Goal: Information Seeking & Learning: Learn about a topic

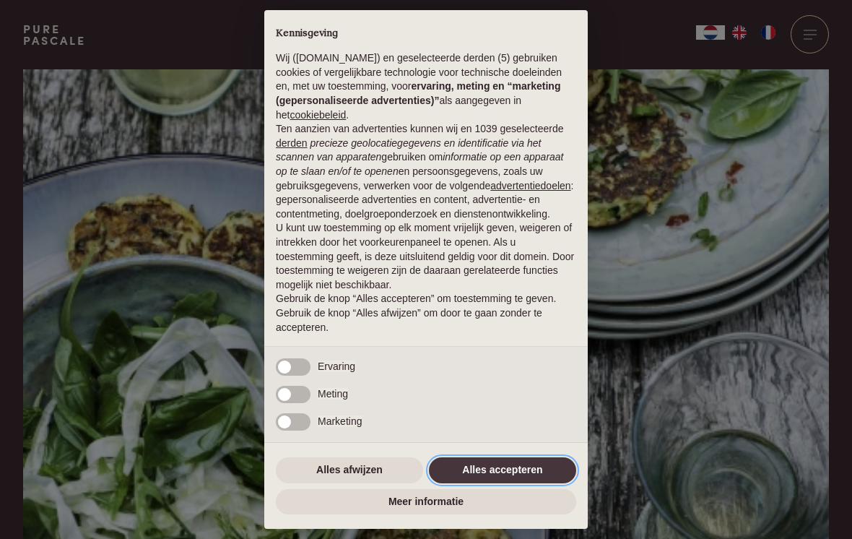
click at [511, 468] on button "Alles accepteren" at bounding box center [502, 470] width 147 height 26
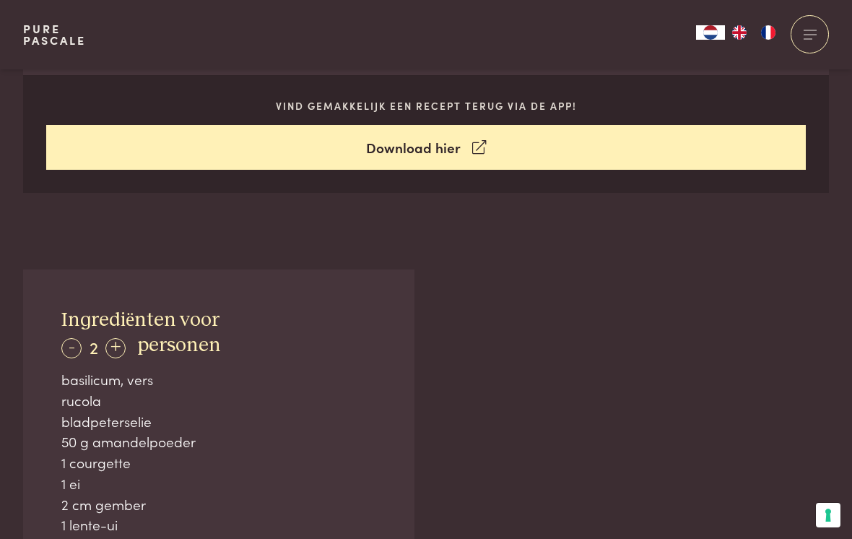
scroll to position [550, 0]
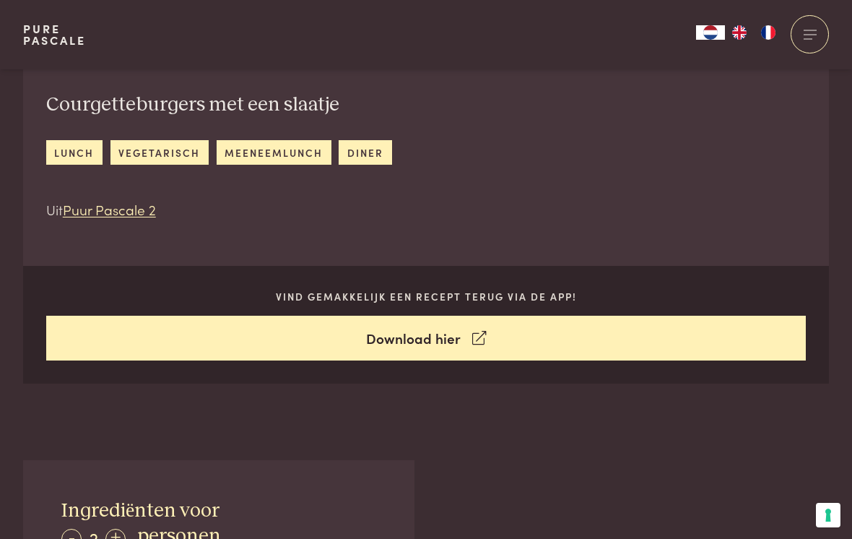
click at [473, 334] on icon at bounding box center [479, 338] width 14 height 21
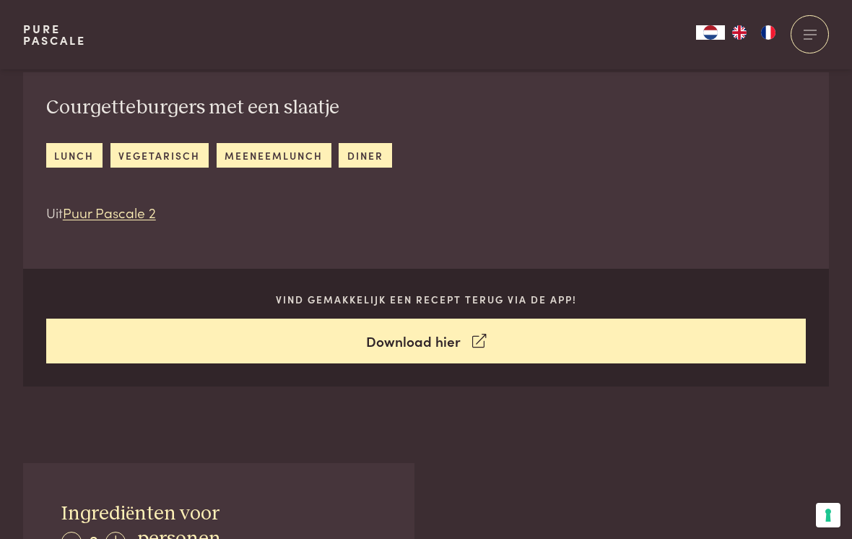
scroll to position [554, 0]
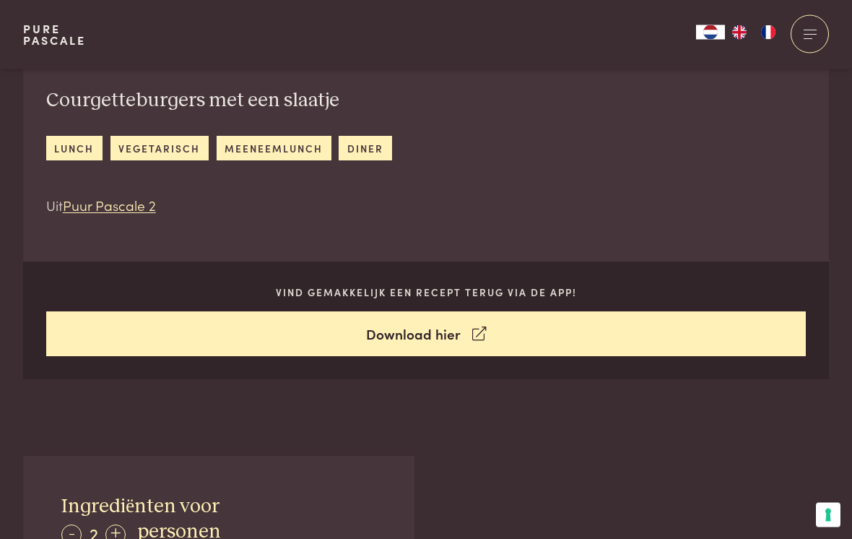
click at [474, 290] on p "Vind gemakkelijk een recept terug via de app!" at bounding box center [426, 292] width 760 height 15
click at [550, 295] on p "Vind gemakkelijk een recept terug via de app!" at bounding box center [426, 292] width 760 height 15
click at [154, 154] on link "vegetarisch" at bounding box center [159, 148] width 98 height 24
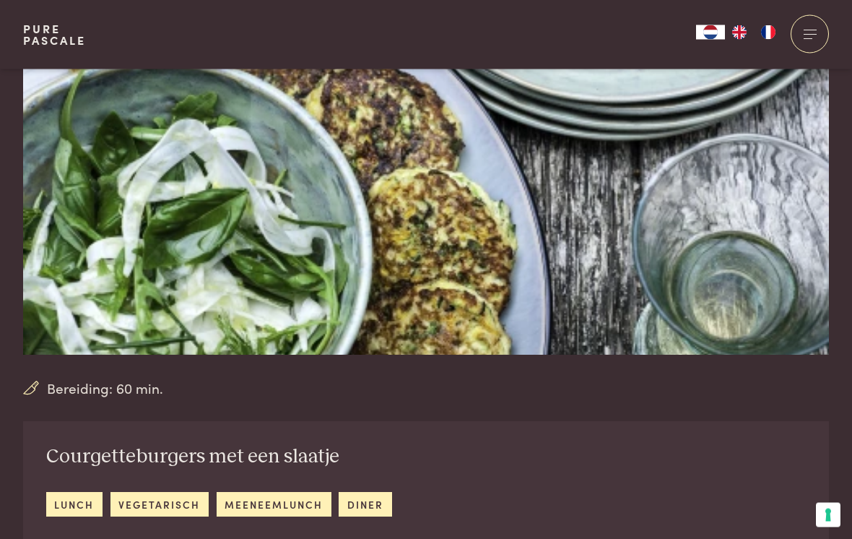
scroll to position [32, 0]
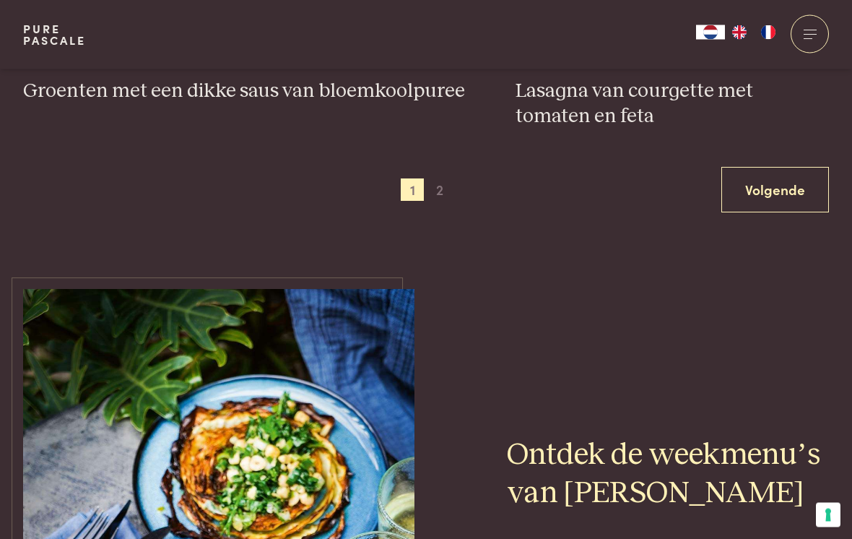
scroll to position [2796, 0]
click at [784, 167] on link "Volgende" at bounding box center [775, 189] width 108 height 45
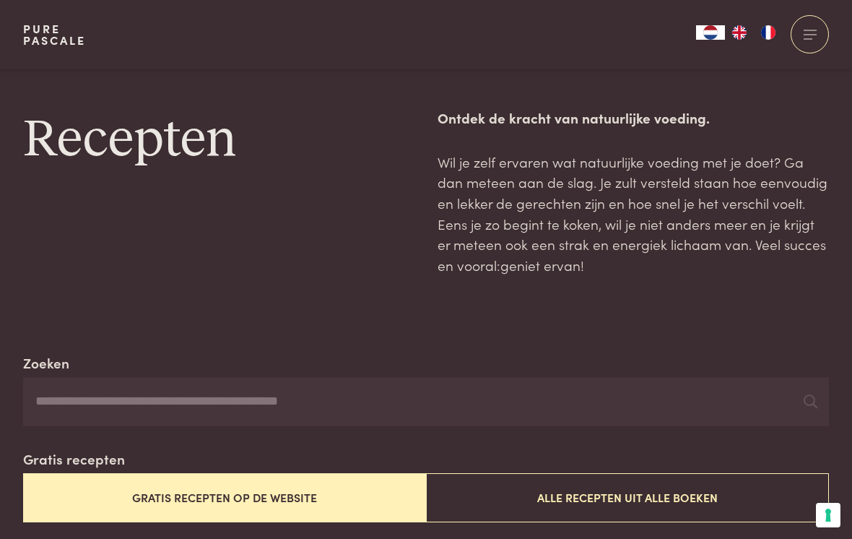
scroll to position [2699, 0]
